Goal: Navigation & Orientation: Understand site structure

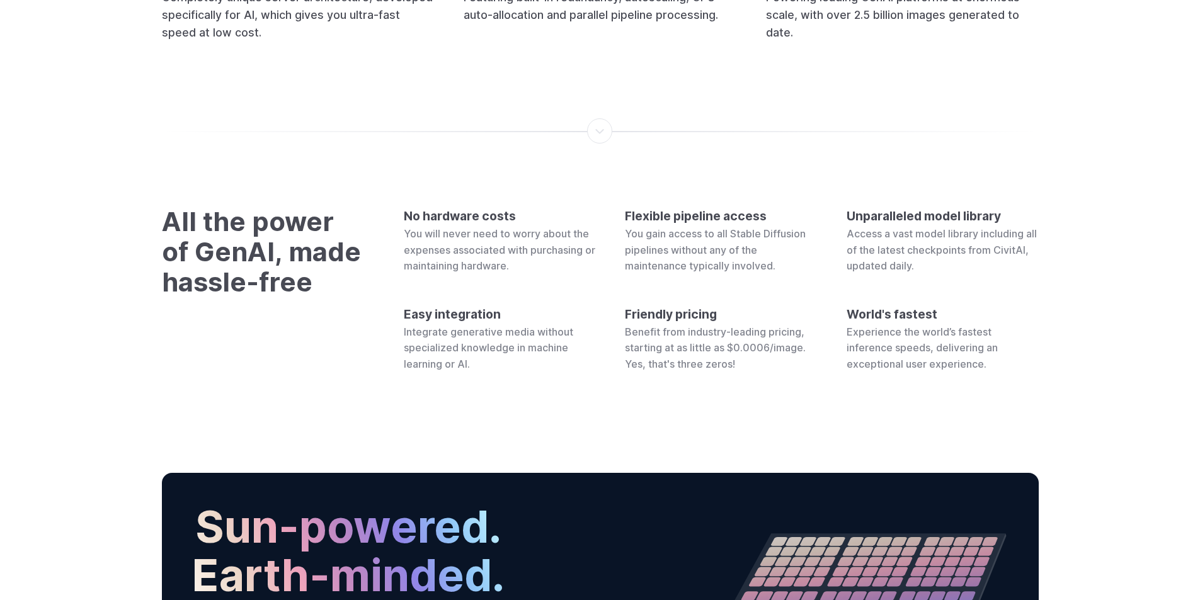
scroll to position [4815, 0]
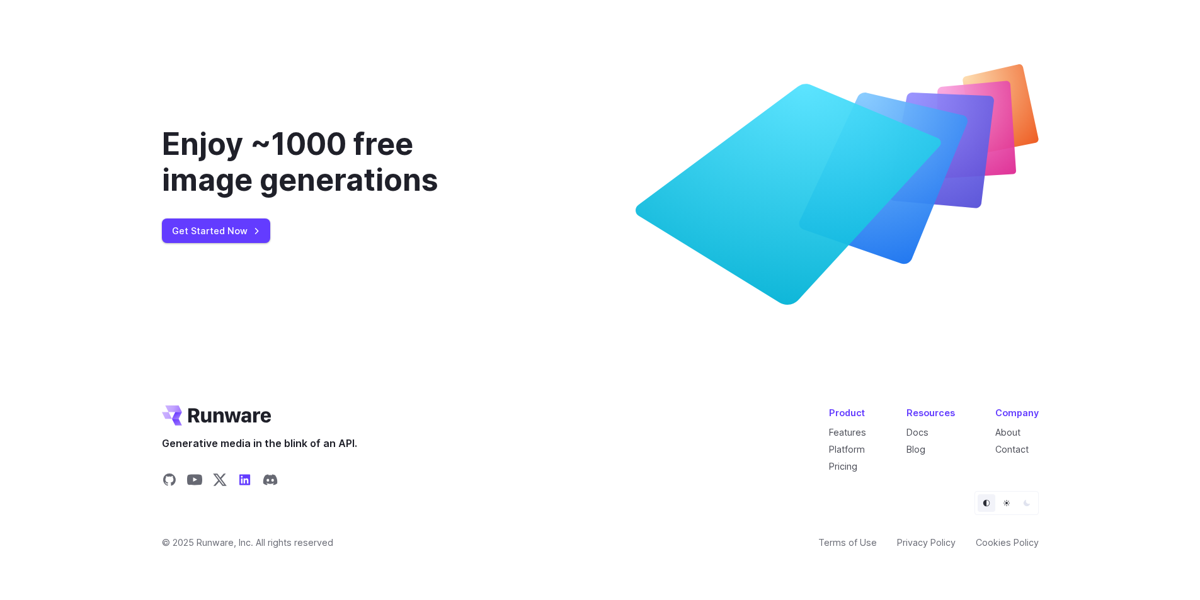
click at [244, 484] on icon "Share on LinkedIn" at bounding box center [244, 479] width 11 height 11
